Goal: Information Seeking & Learning: Learn about a topic

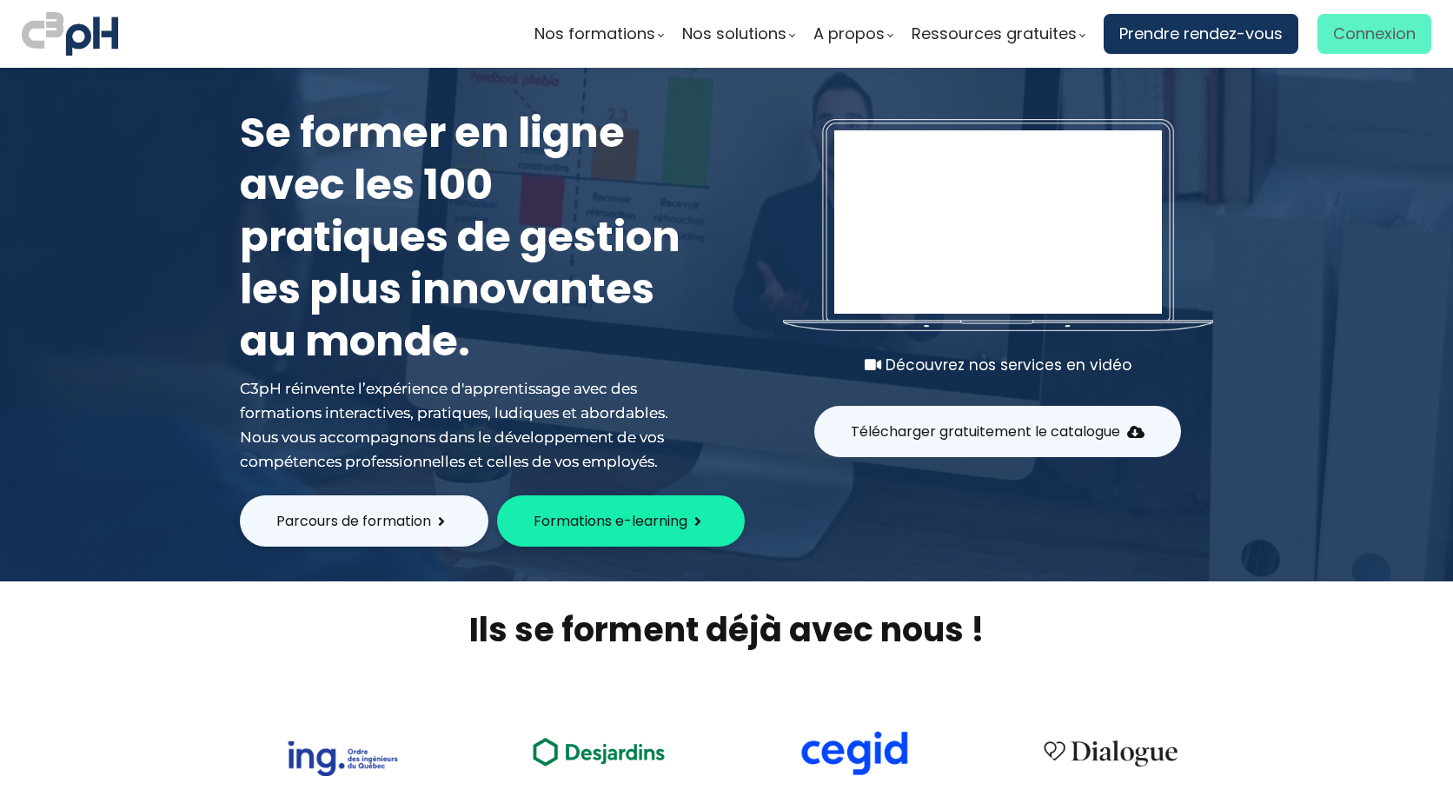
click at [1342, 46] on span "Connexion" at bounding box center [1374, 34] width 83 height 26
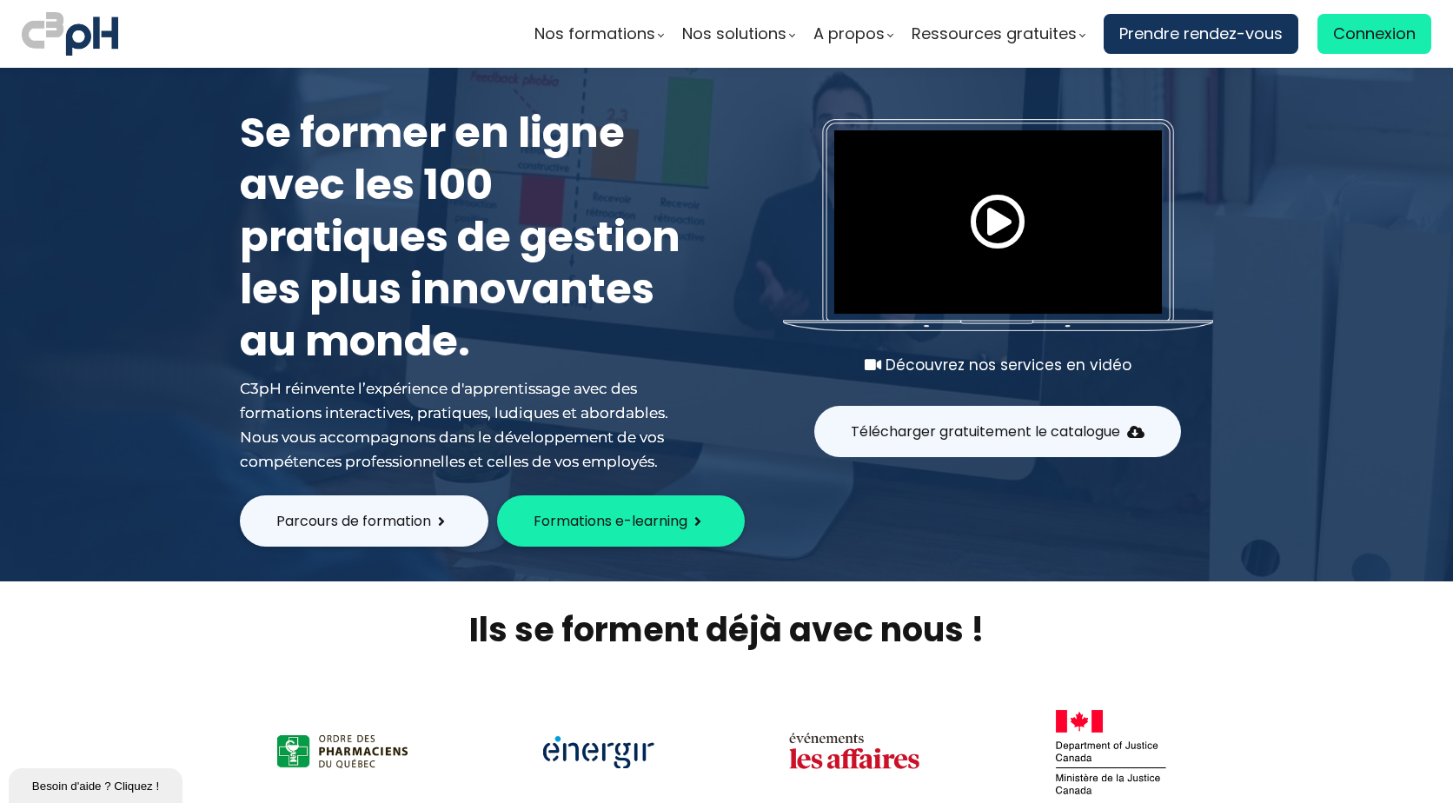
drag, startPoint x: 706, startPoint y: 289, endPoint x: 1297, endPoint y: 514, distance: 633.0
click at [1297, 514] on div at bounding box center [726, 324] width 1453 height 513
click at [1345, 35] on span "Connexion" at bounding box center [1374, 34] width 83 height 26
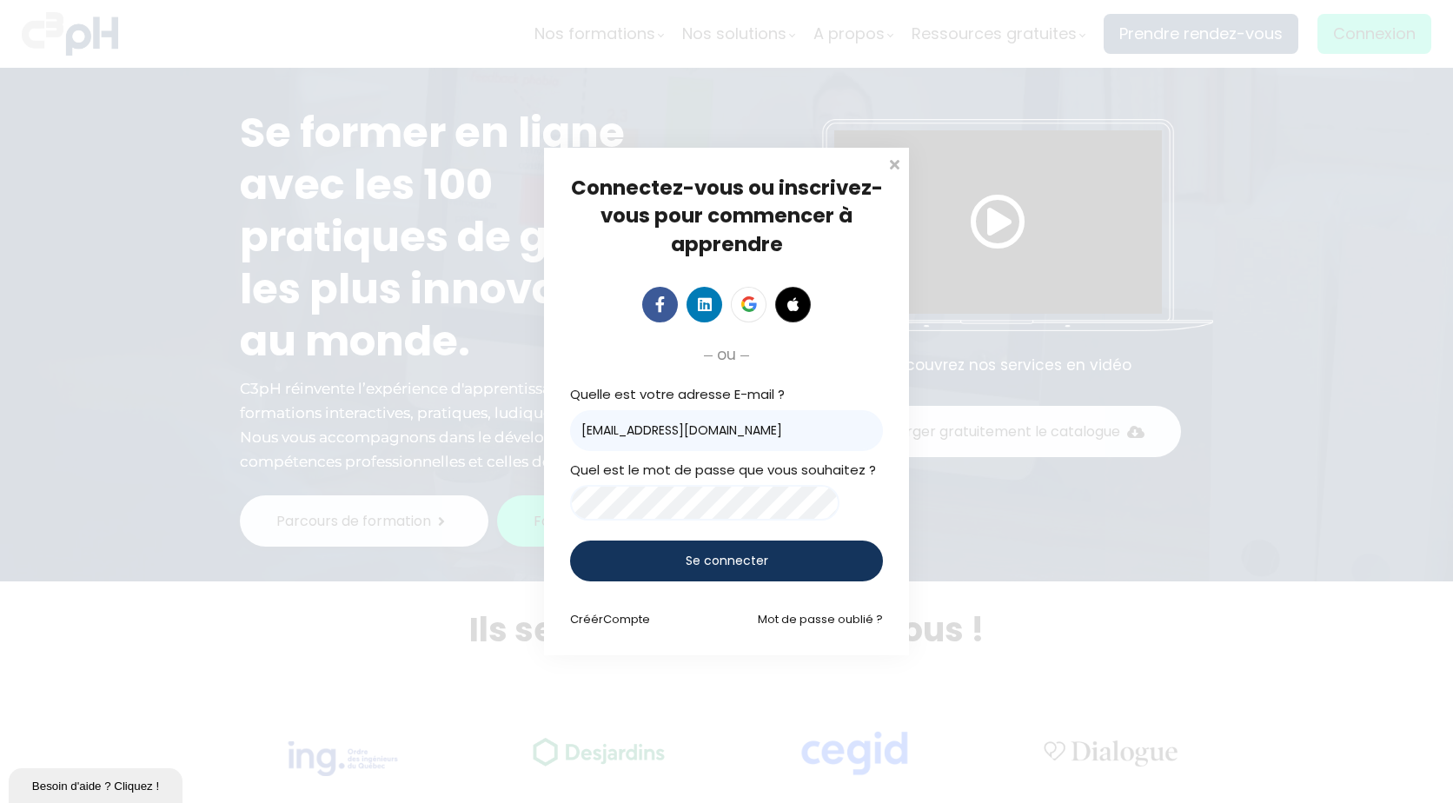
click at [735, 556] on span "Se connecter" at bounding box center [727, 561] width 83 height 18
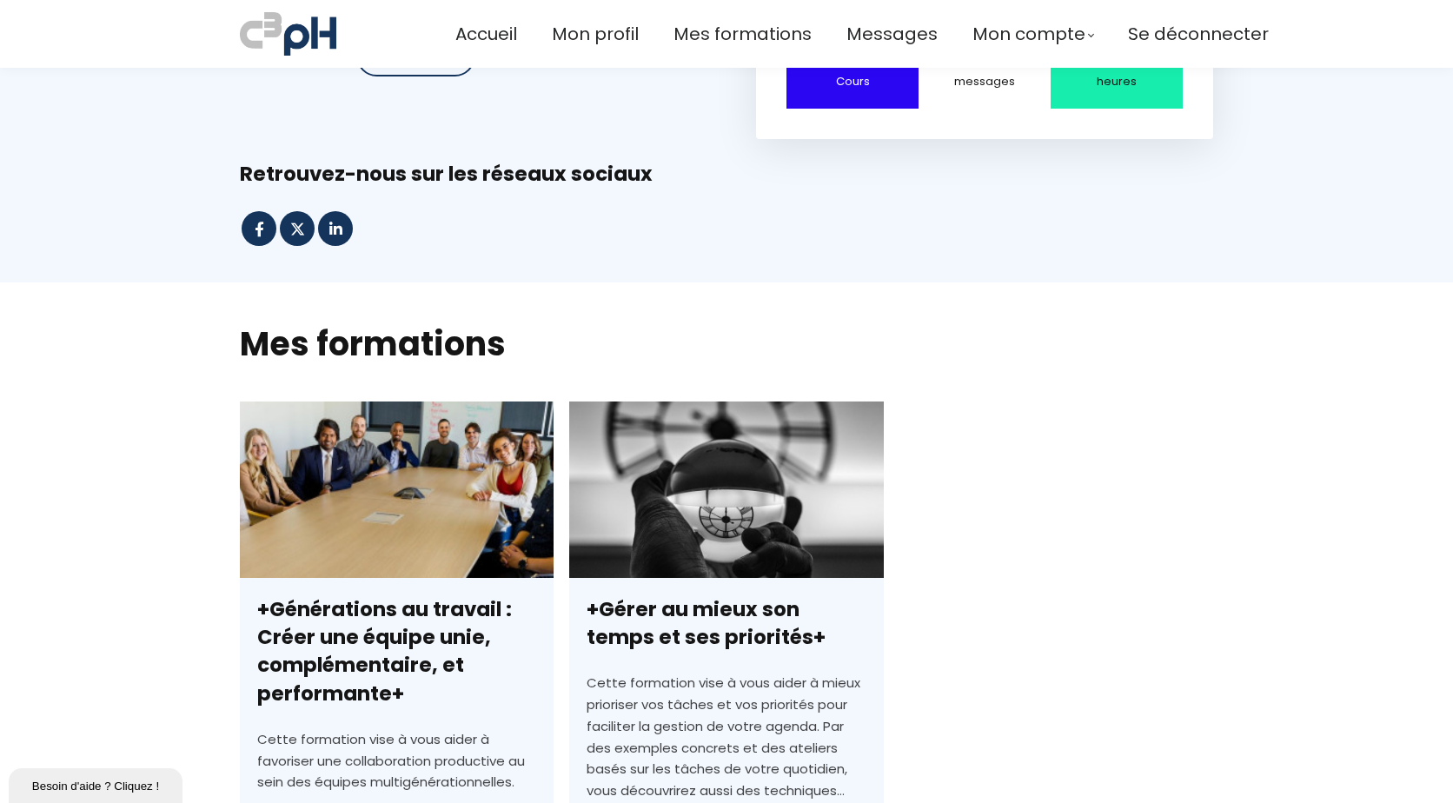
scroll to position [174, 0]
click at [408, 494] on link "+Générations au travail : Créer une équipe unie, complémentaire, et performante+" at bounding box center [397, 699] width 314 height 597
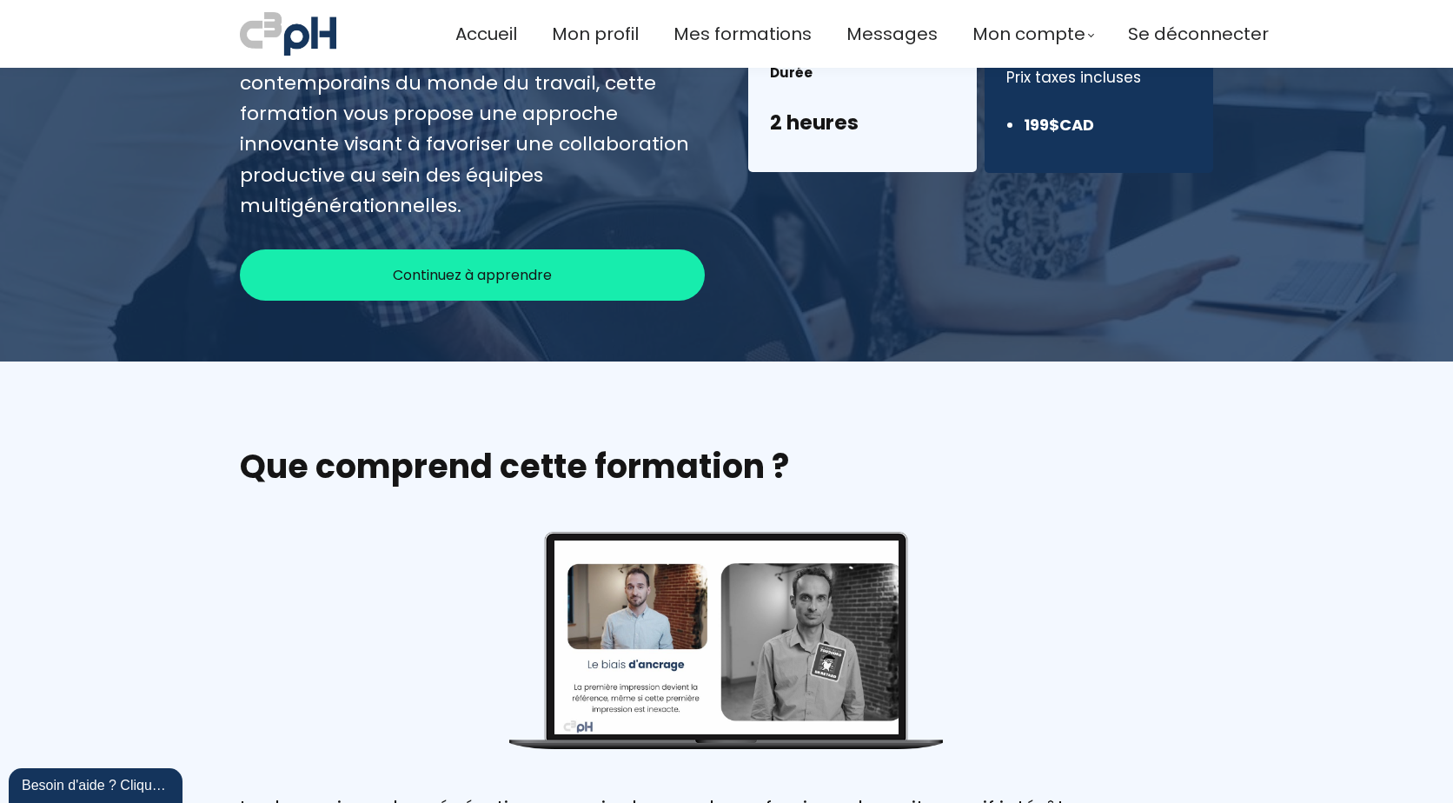
scroll to position [261, 0]
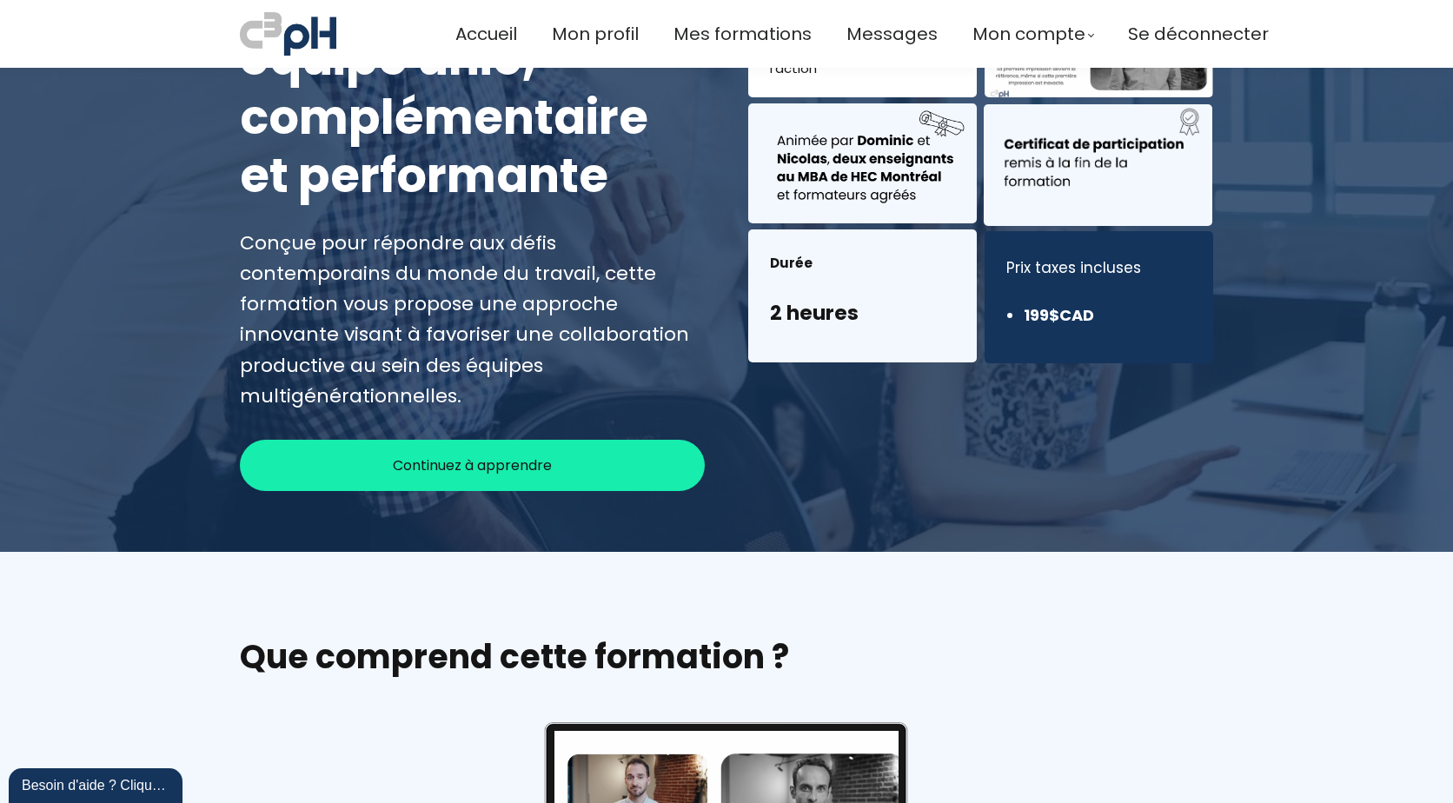
click at [495, 454] on span "Continuez à apprendre" at bounding box center [472, 465] width 159 height 22
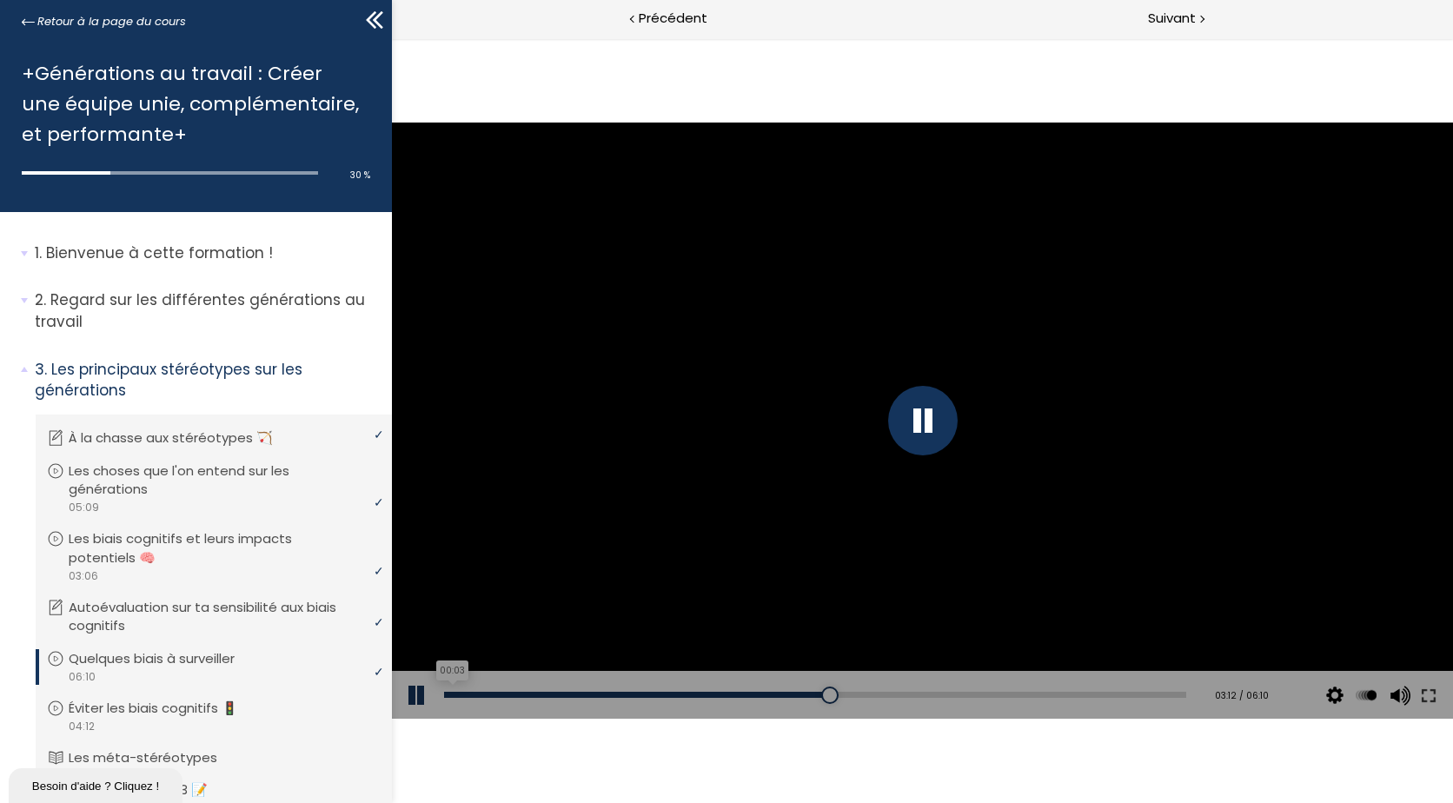
click at [449, 693] on div "00:03" at bounding box center [815, 695] width 742 height 6
click at [918, 424] on div at bounding box center [923, 421] width 70 height 70
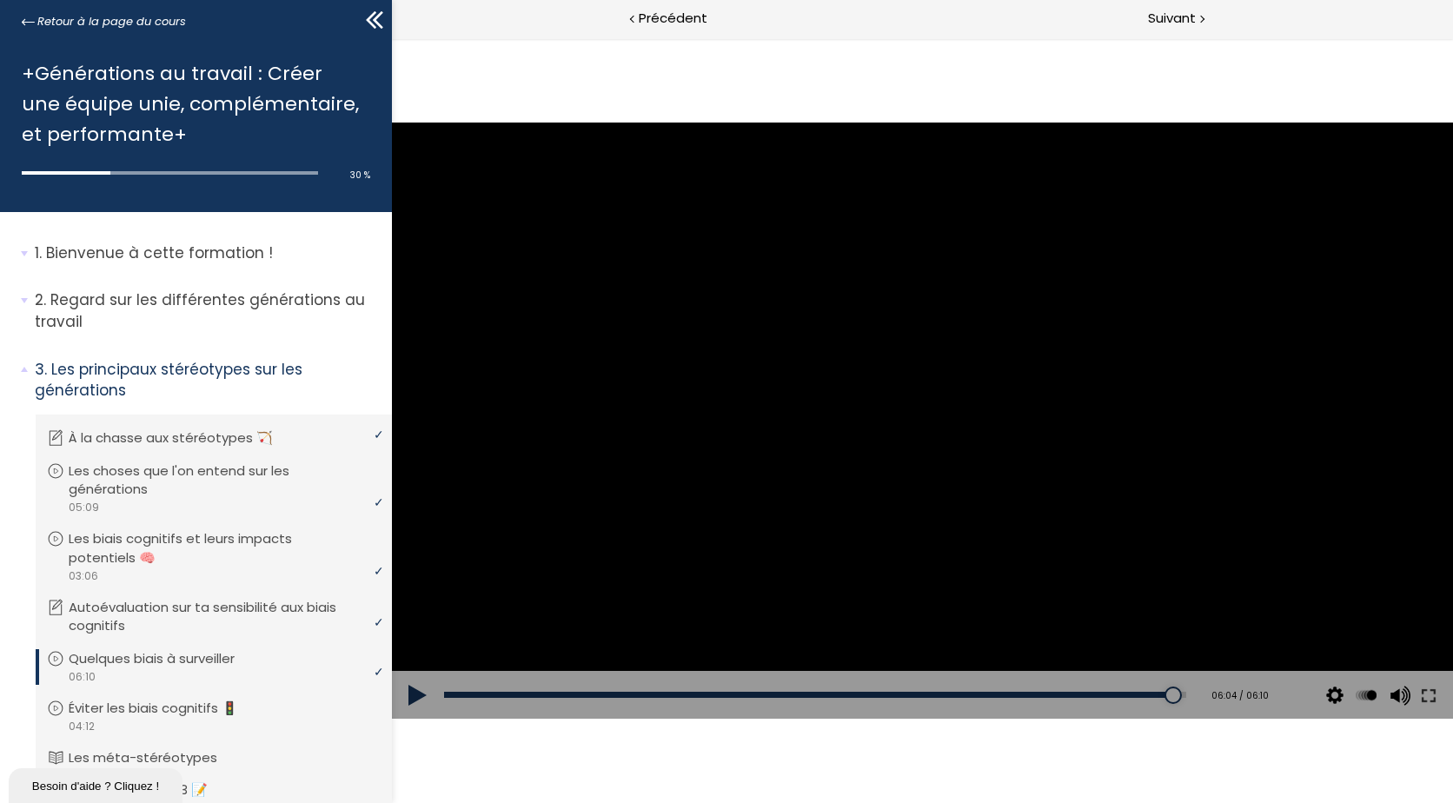
click at [935, 415] on div at bounding box center [922, 421] width 1061 height 597
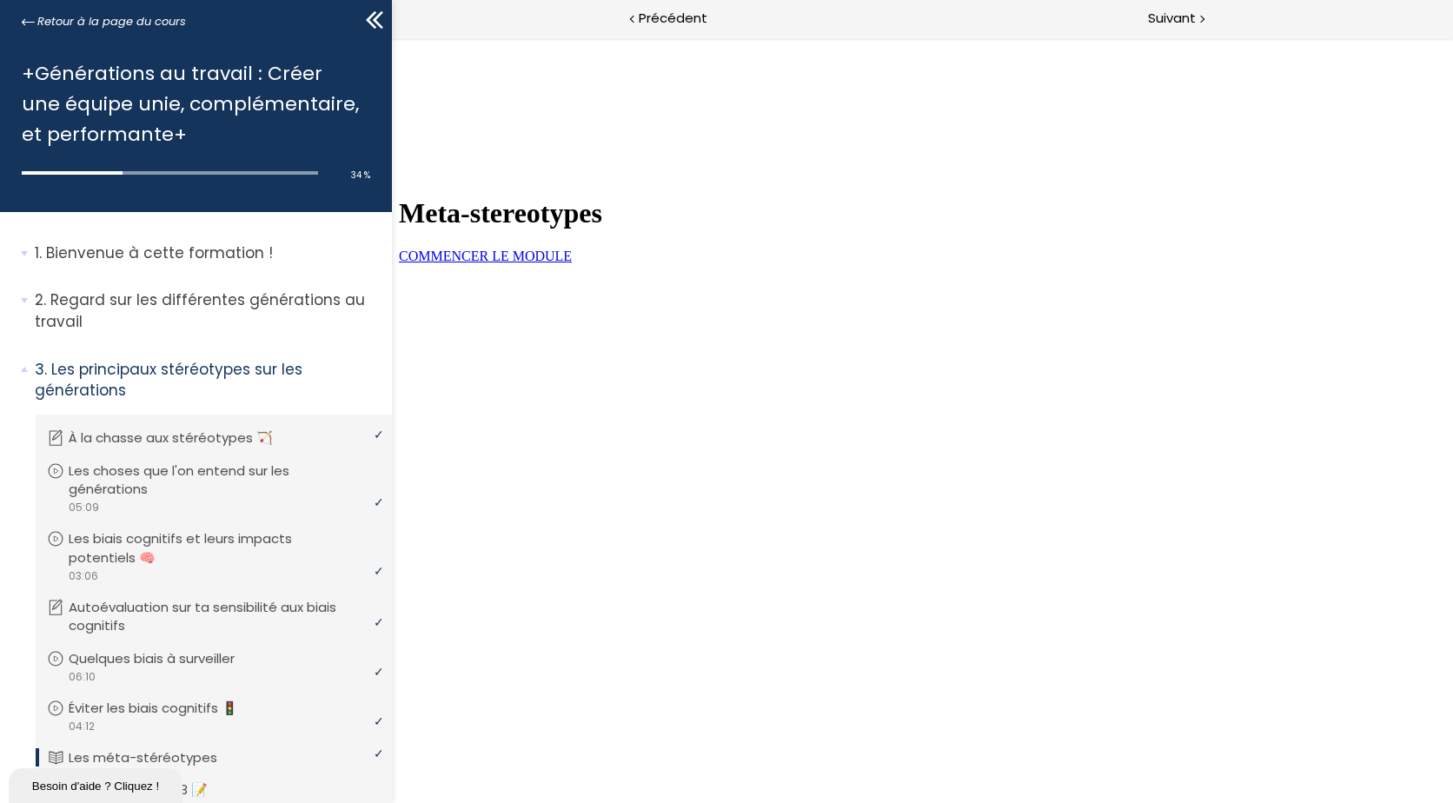
click at [572, 263] on span "COMMENCER LE MODULE" at bounding box center [485, 255] width 173 height 15
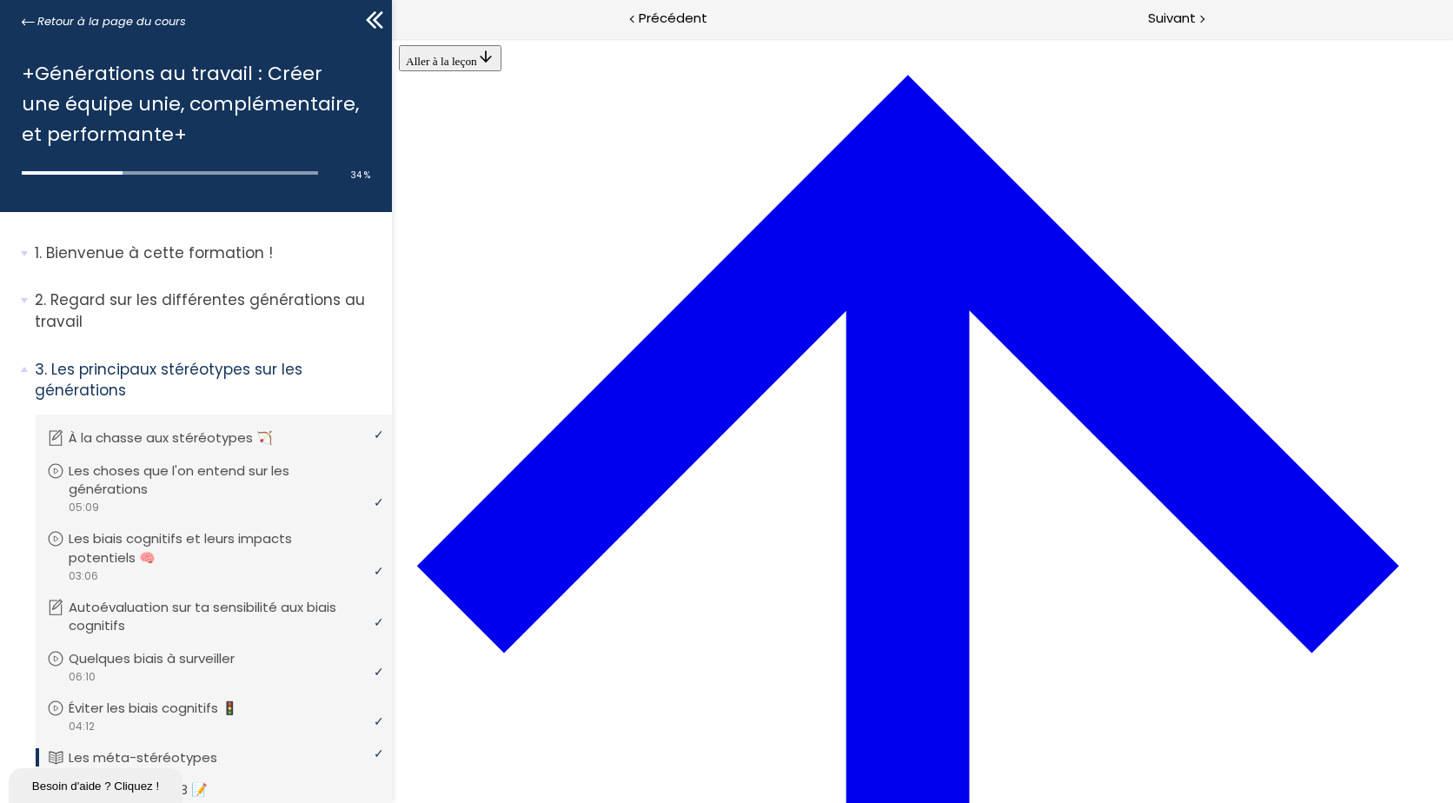
scroll to position [2754, 0]
click at [1171, 26] on span "Suivant" at bounding box center [1172, 19] width 48 height 22
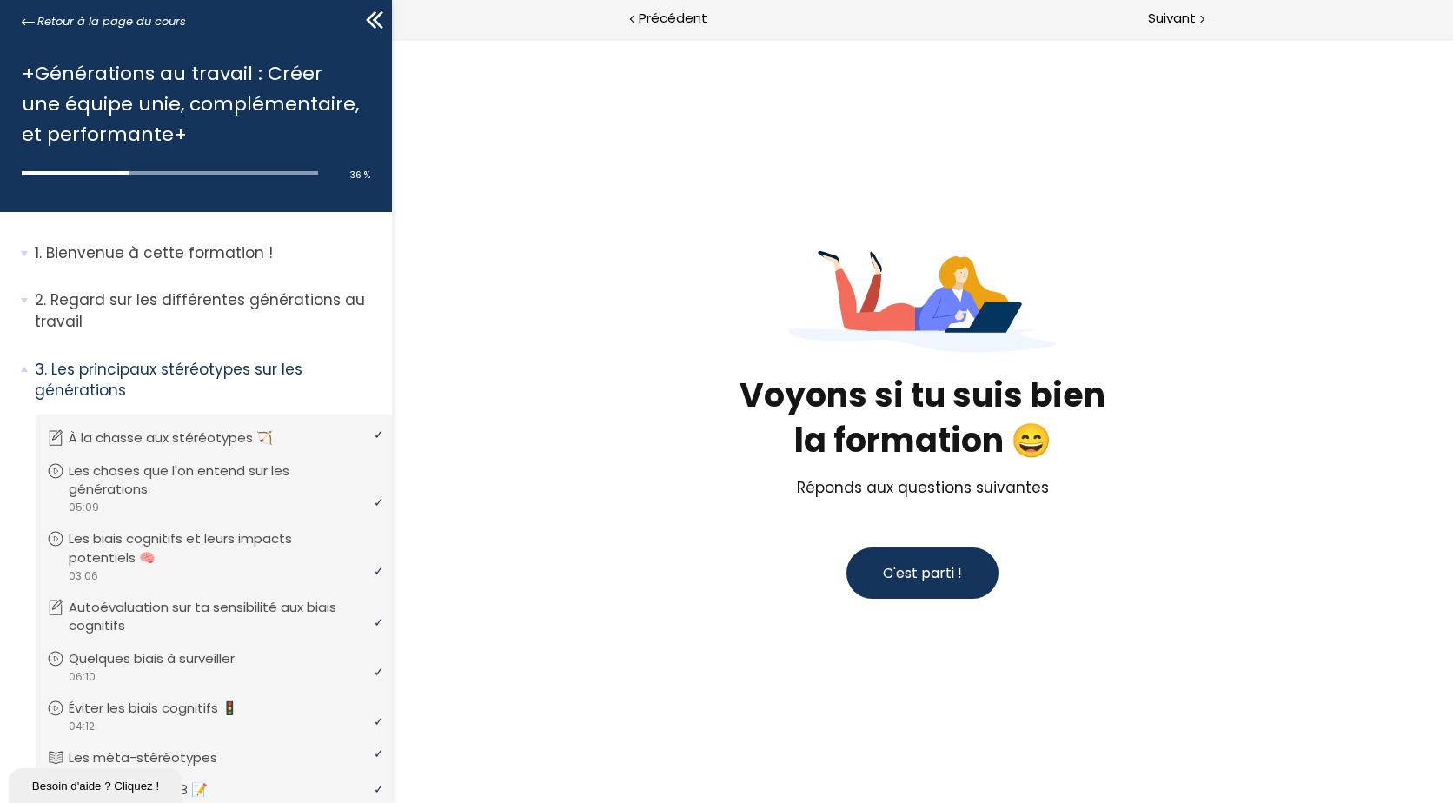
click at [951, 566] on span "C'est parti !" at bounding box center [922, 573] width 79 height 20
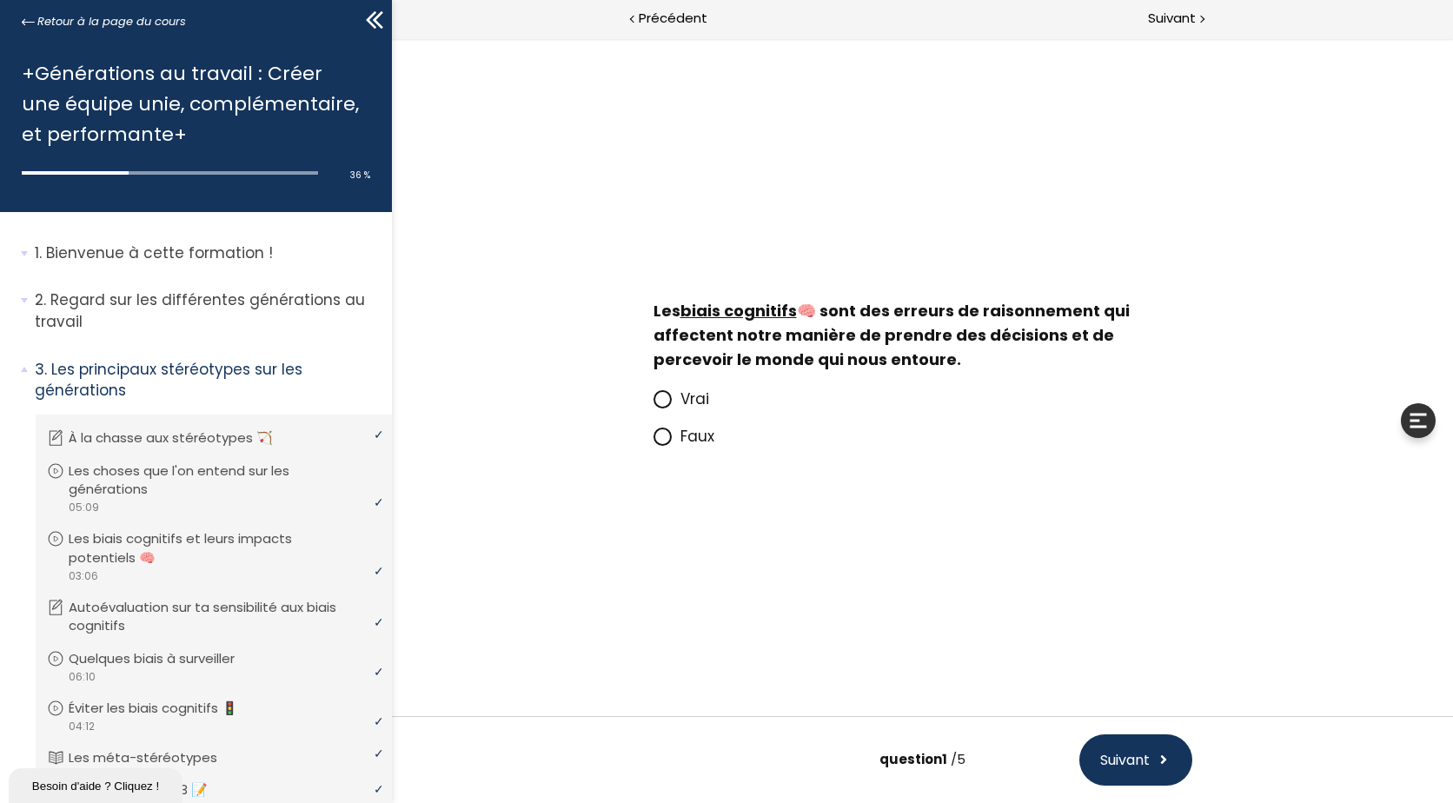
click at [692, 394] on span "Vrai" at bounding box center [694, 398] width 29 height 21
click at [653, 404] on input "Vrai" at bounding box center [653, 404] width 0 height 0
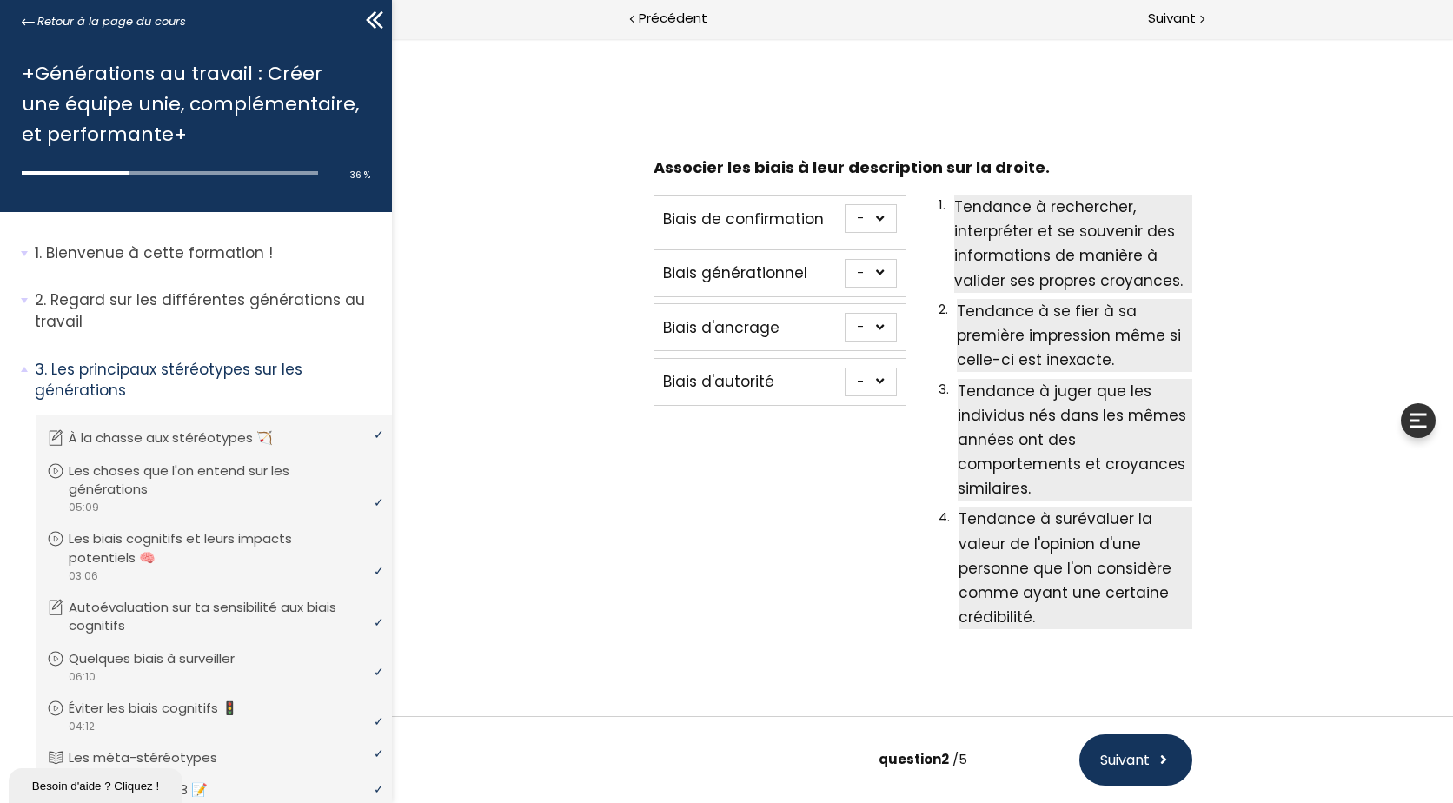
scroll to position [36, 0]
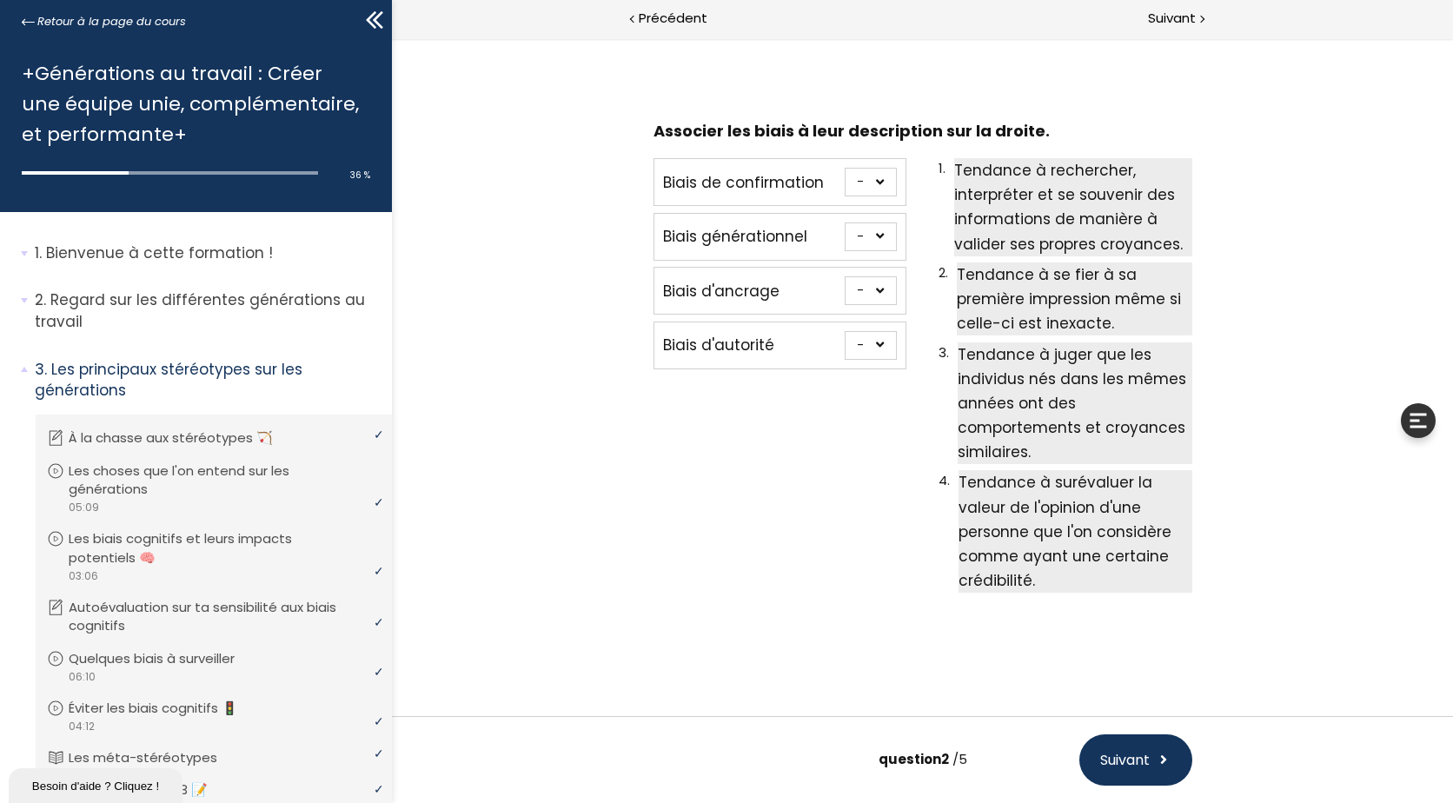
click at [864, 183] on select "- 1 2 3 4" at bounding box center [871, 182] width 52 height 29
select select "667aa74778384"
click at [845, 168] on select "- 1 2 3 4" at bounding box center [871, 182] width 52 height 29
click at [859, 242] on select "- 1 2 3 4" at bounding box center [871, 236] width 52 height 29
select select "667aa747783c5"
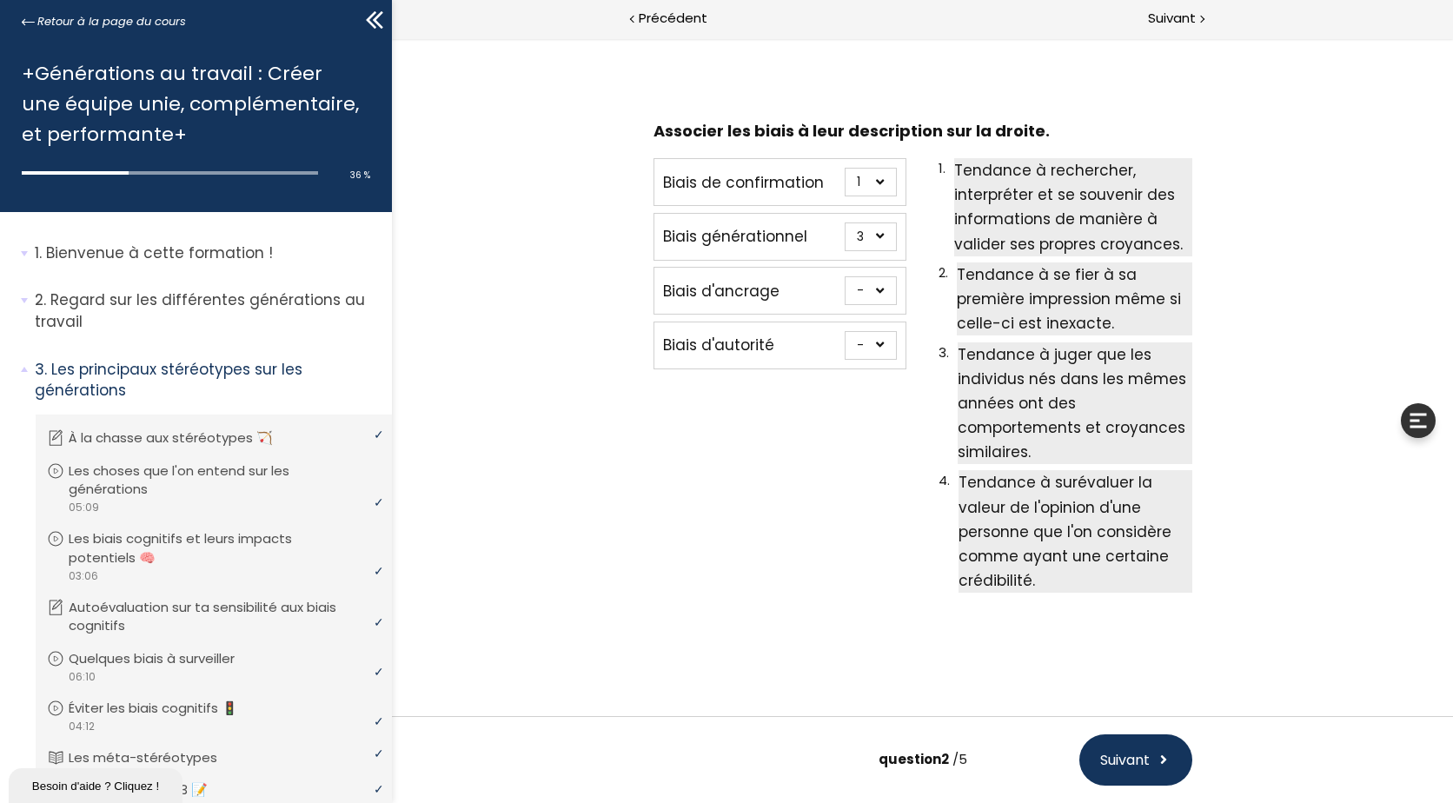
click at [845, 222] on select "- 1 2 3 4" at bounding box center [871, 236] width 52 height 29
click at [885, 343] on select "- 1 2 3 4" at bounding box center [871, 345] width 52 height 29
select select "667aa74778402"
click at [845, 331] on select "- 1 2 3 4" at bounding box center [871, 345] width 52 height 29
click at [856, 289] on select "- 1 2 3 4" at bounding box center [871, 290] width 52 height 29
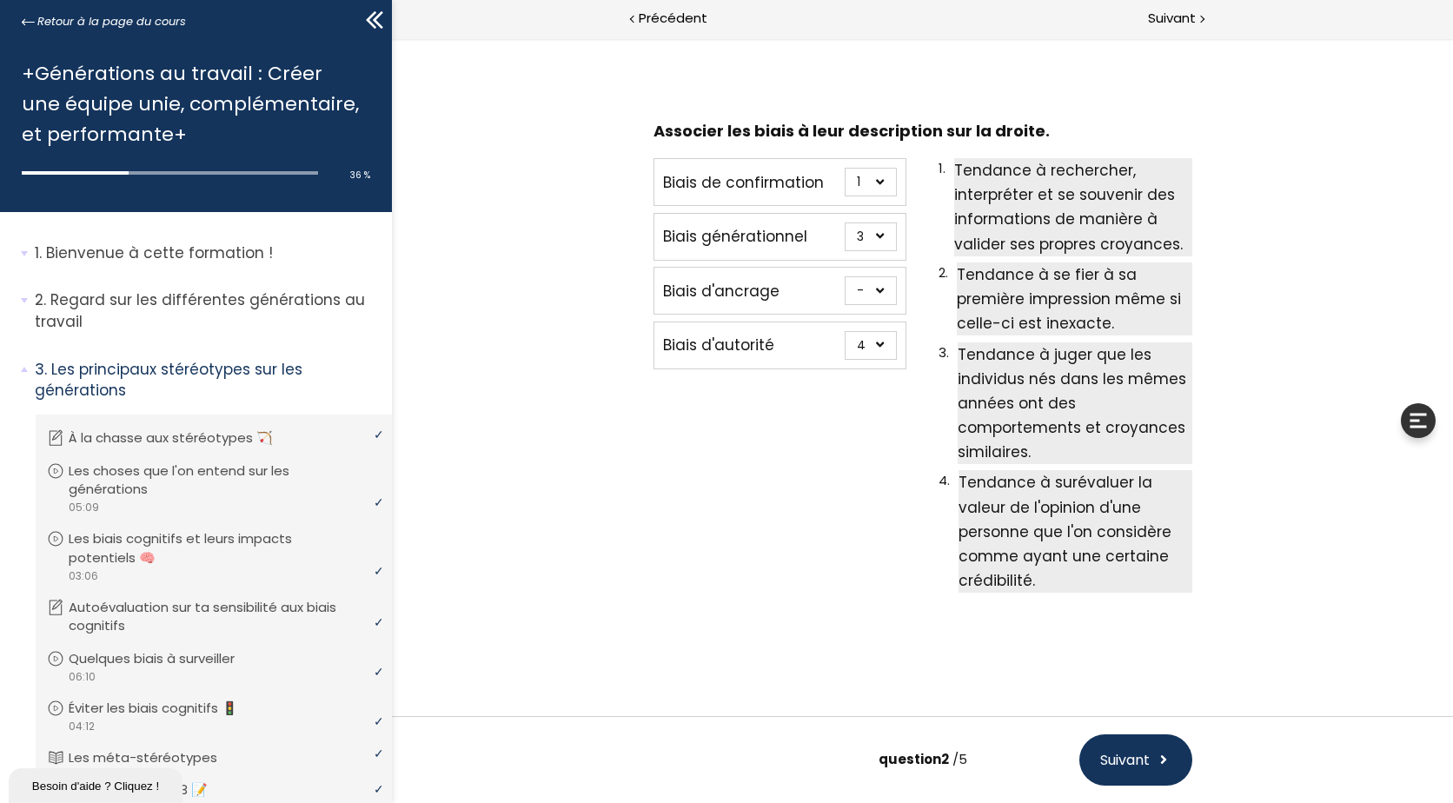
select select "667aa74778345"
click at [845, 276] on select "- 1 2 3 4" at bounding box center [871, 290] width 52 height 29
click at [1138, 757] on span "Suivant" at bounding box center [1125, 760] width 50 height 22
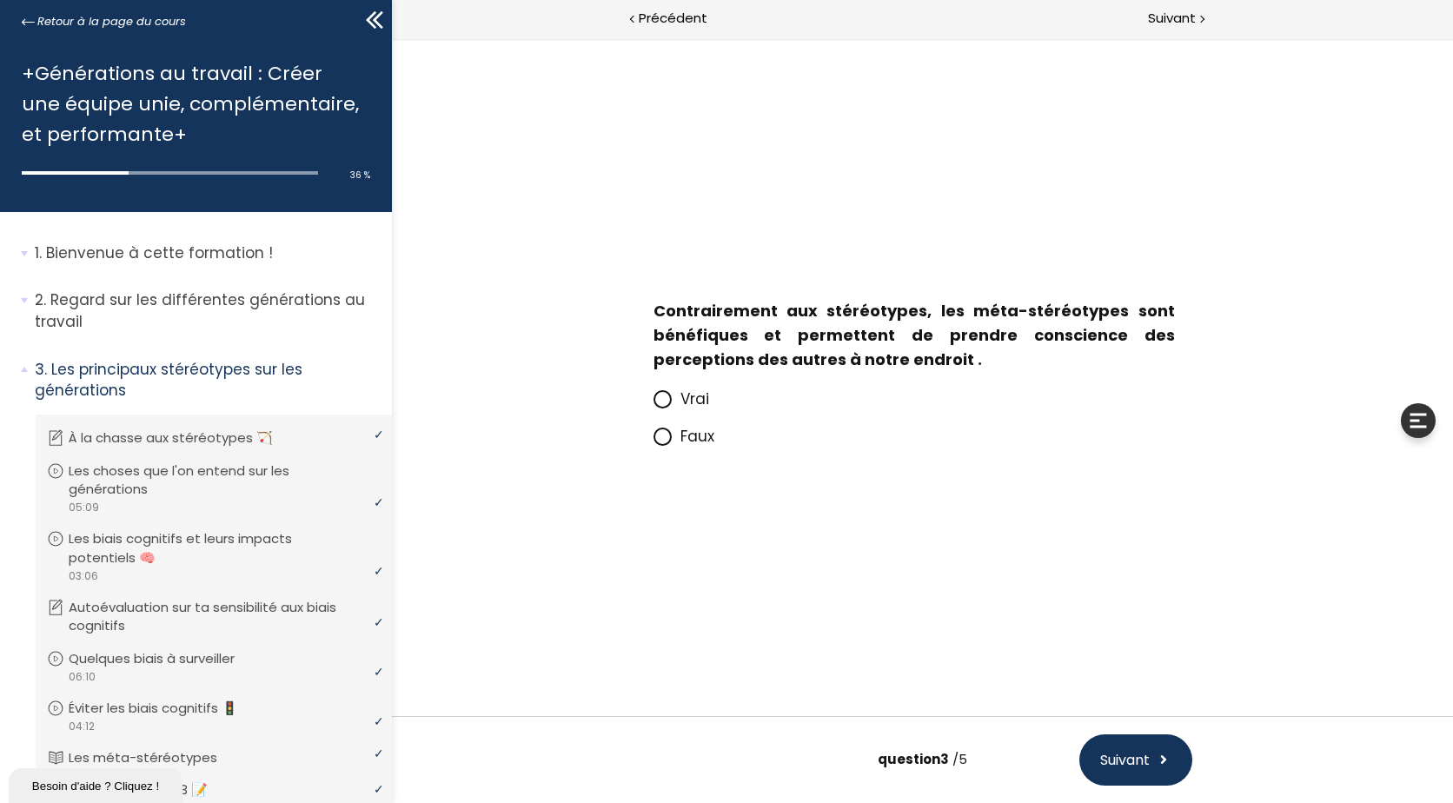
scroll to position [0, 0]
click at [699, 435] on span "Faux" at bounding box center [697, 436] width 34 height 21
click at [653, 441] on input "Faux" at bounding box center [653, 441] width 0 height 0
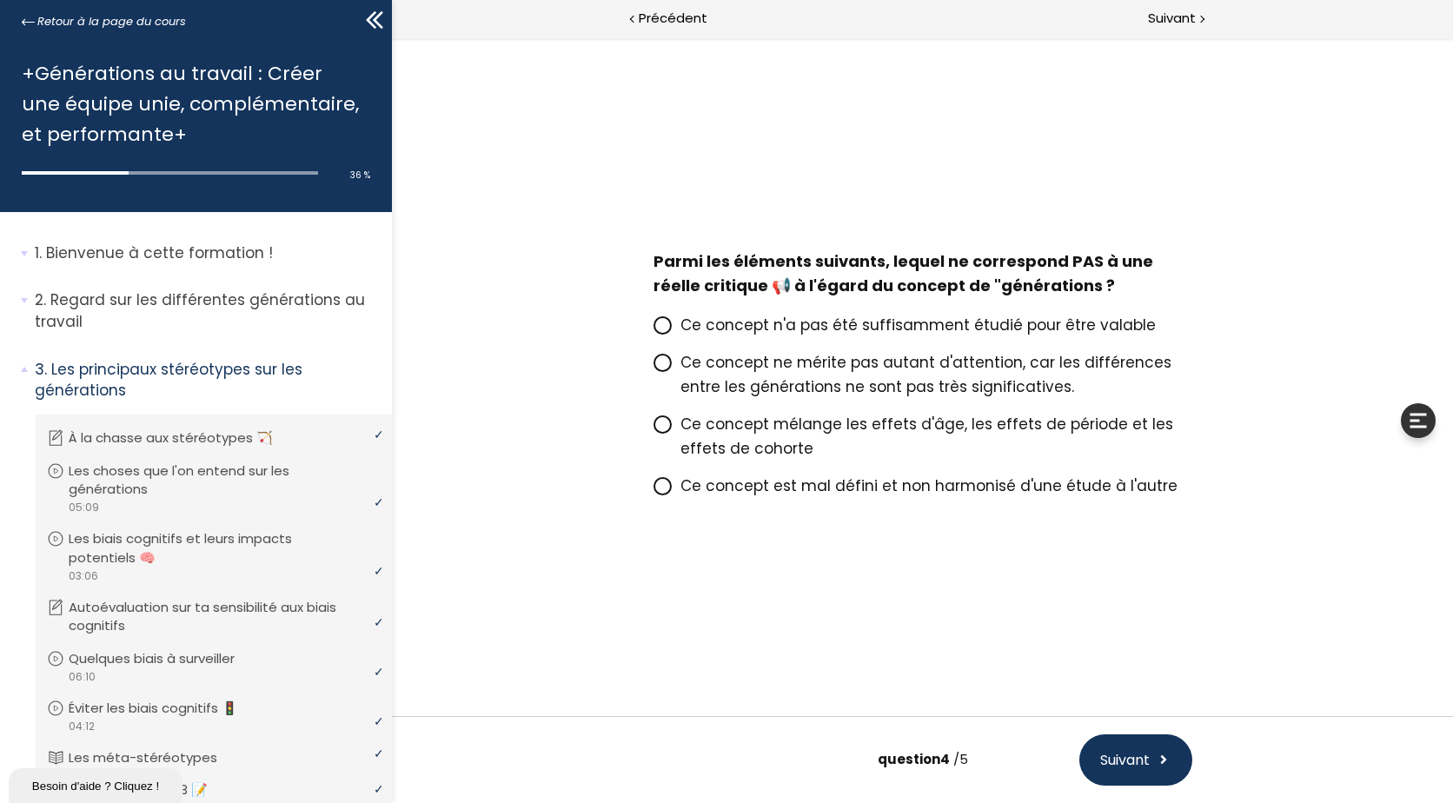
click at [761, 442] on span "Ce concept mélange les effets d'âge, les effets de période et les effets de coh…" at bounding box center [926, 436] width 493 height 45
click at [653, 429] on input "Ce concept mélange les effets d'âge, les effets de période et les effets de coh…" at bounding box center [653, 429] width 0 height 0
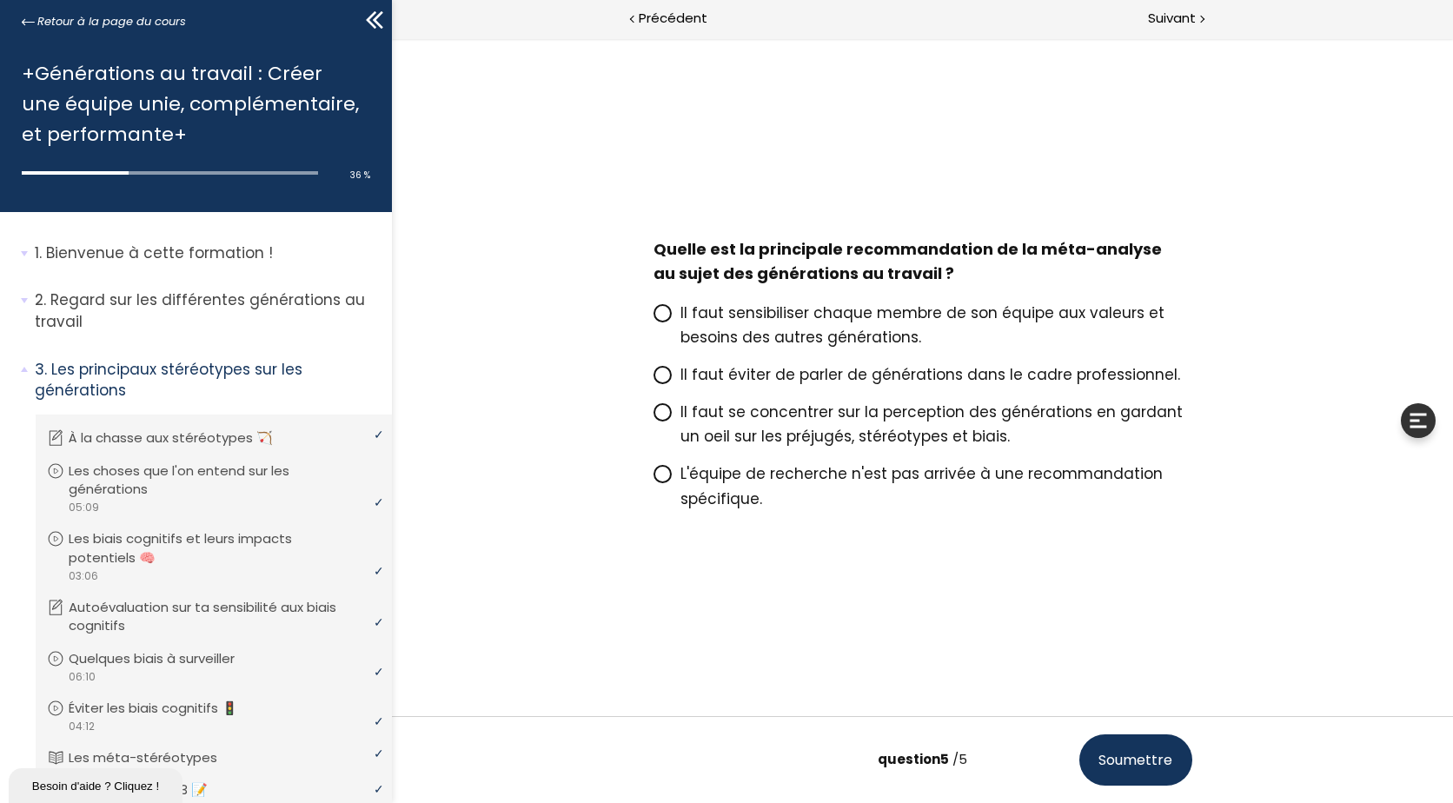
click at [777, 324] on p "Il faut sensibiliser chaque membre de son équipe aux valeurs et besoins des aut…" at bounding box center [936, 325] width 512 height 49
click at [653, 318] on input "Il faut sensibiliser chaque membre de son équipe aux valeurs et besoins des aut…" at bounding box center [653, 318] width 0 height 0
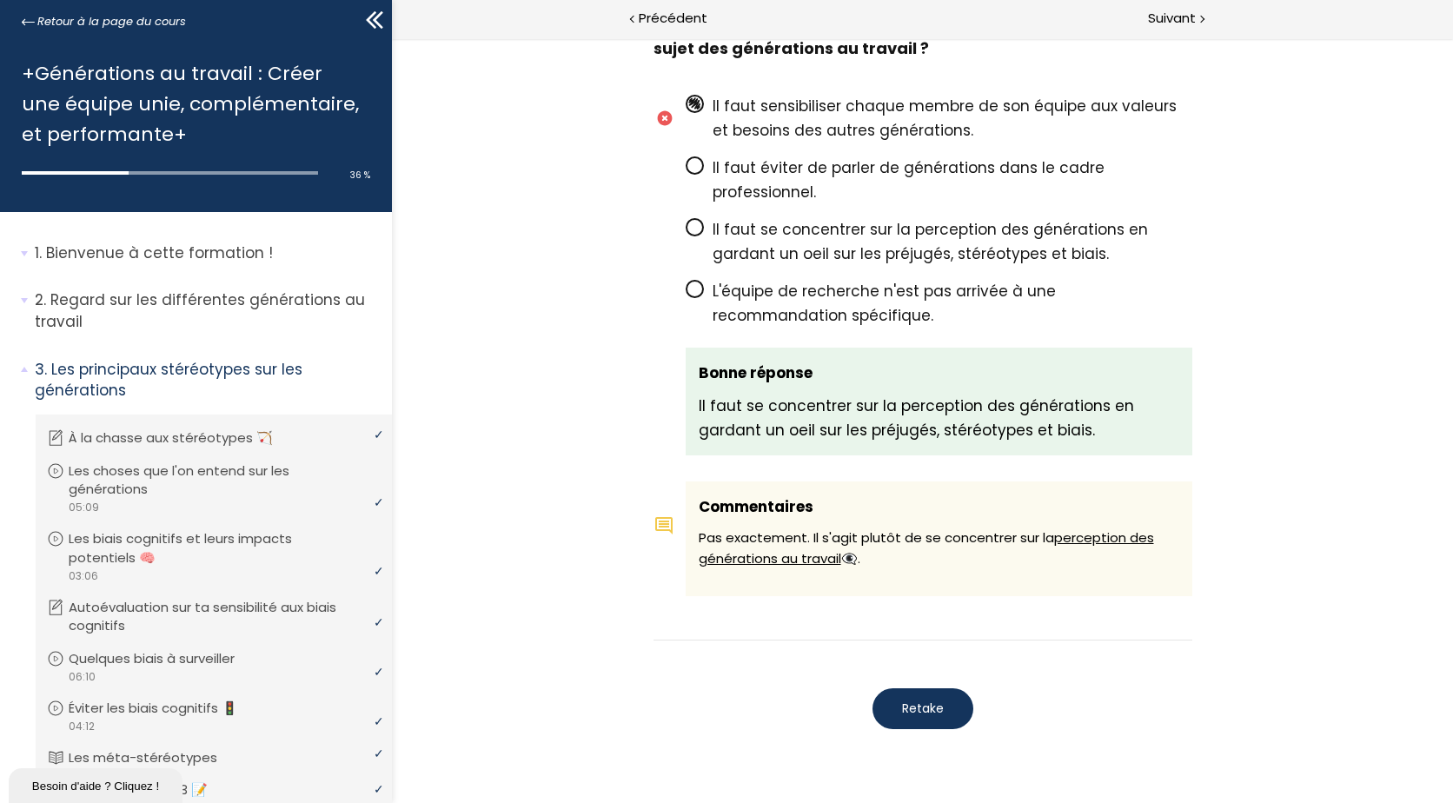
scroll to position [2998, 0]
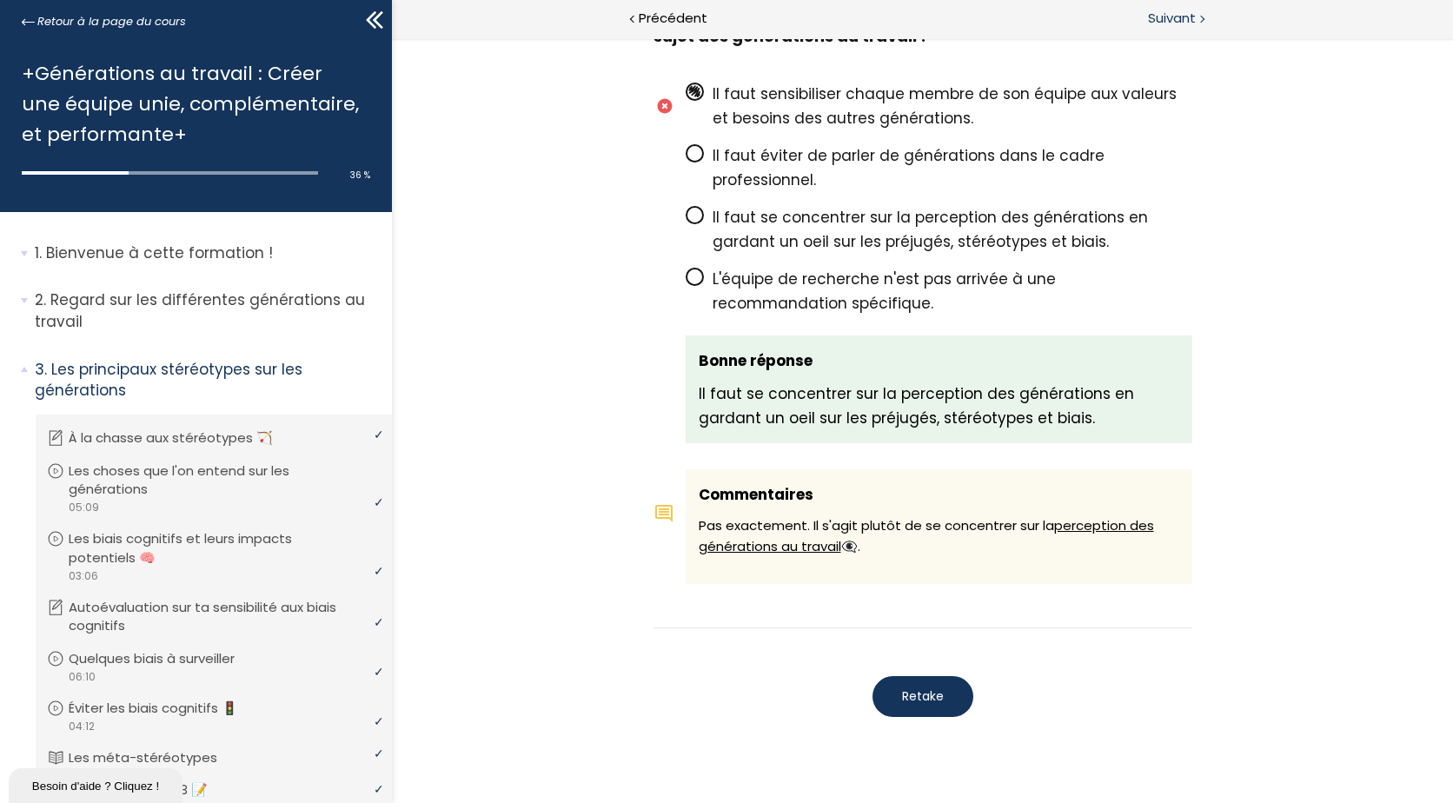
click at [1173, 16] on span "Suivant" at bounding box center [1172, 19] width 48 height 22
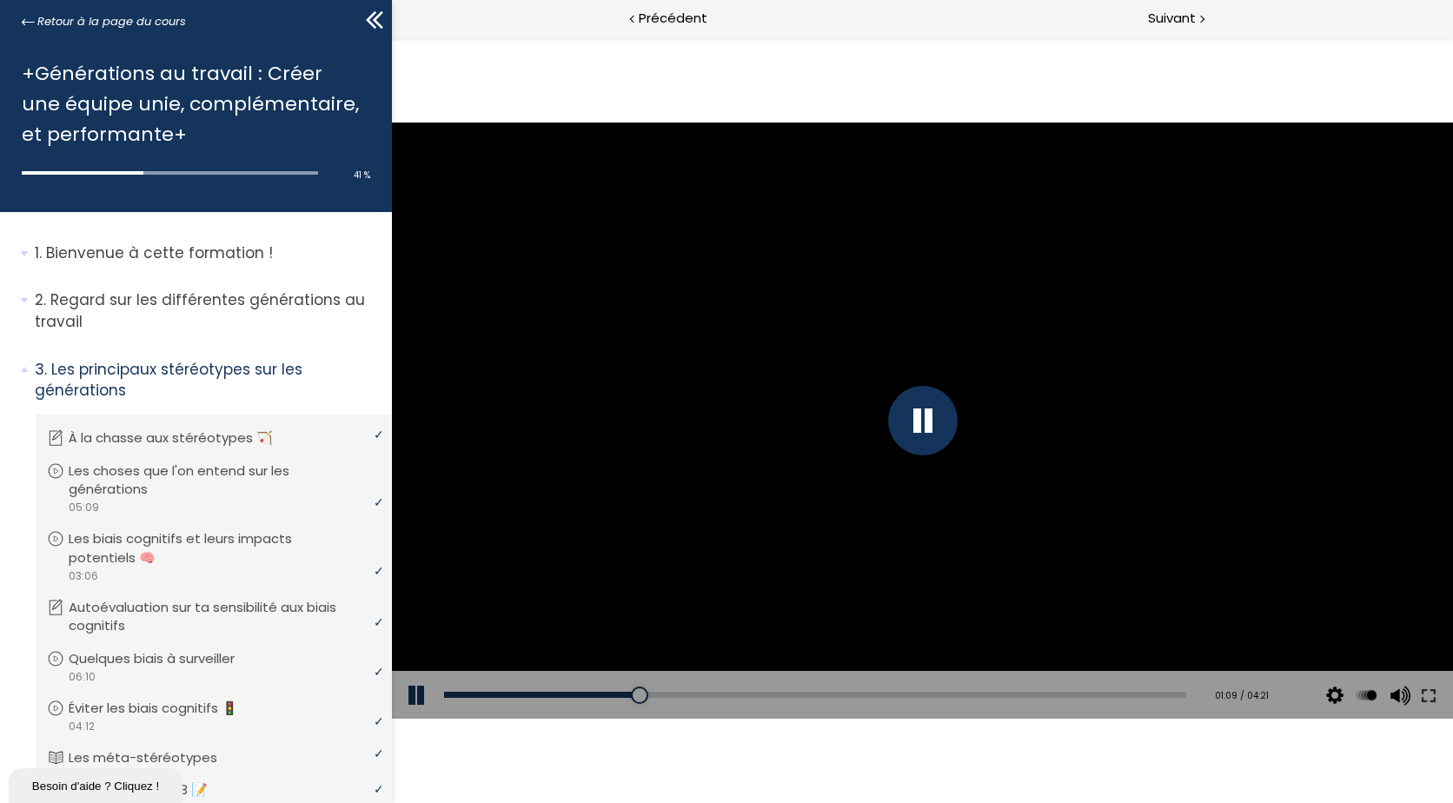
click at [918, 428] on div at bounding box center [923, 421] width 70 height 70
click at [959, 381] on div at bounding box center [922, 421] width 1061 height 597
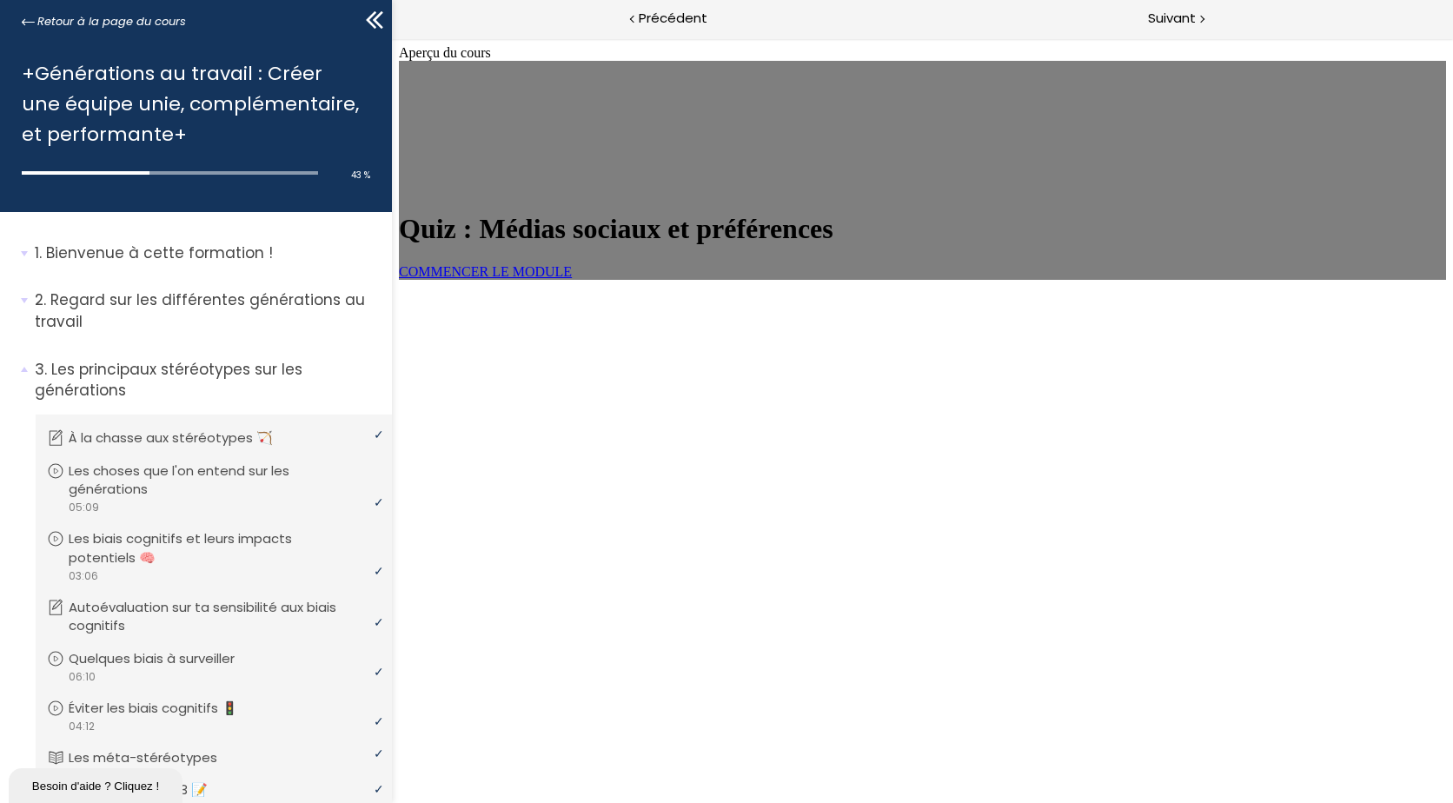
click at [966, 245] on h1 "Quiz : Médias sociaux et préférences" at bounding box center [922, 229] width 1047 height 32
